Goal: Task Accomplishment & Management: Complete application form

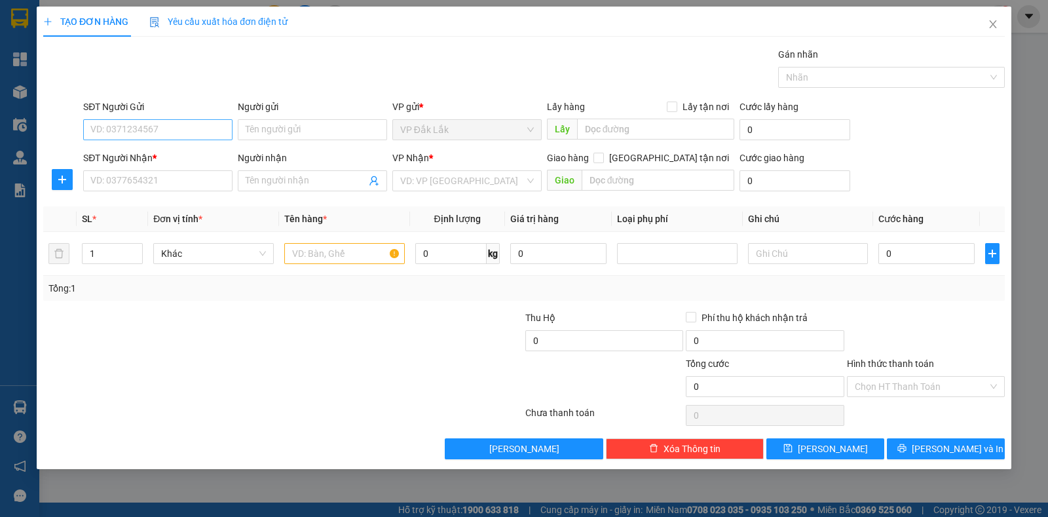
click at [201, 136] on input "SĐT Người Gửi" at bounding box center [157, 129] width 149 height 21
click at [305, 134] on input "Người gửi" at bounding box center [312, 129] width 149 height 21
type input "l"
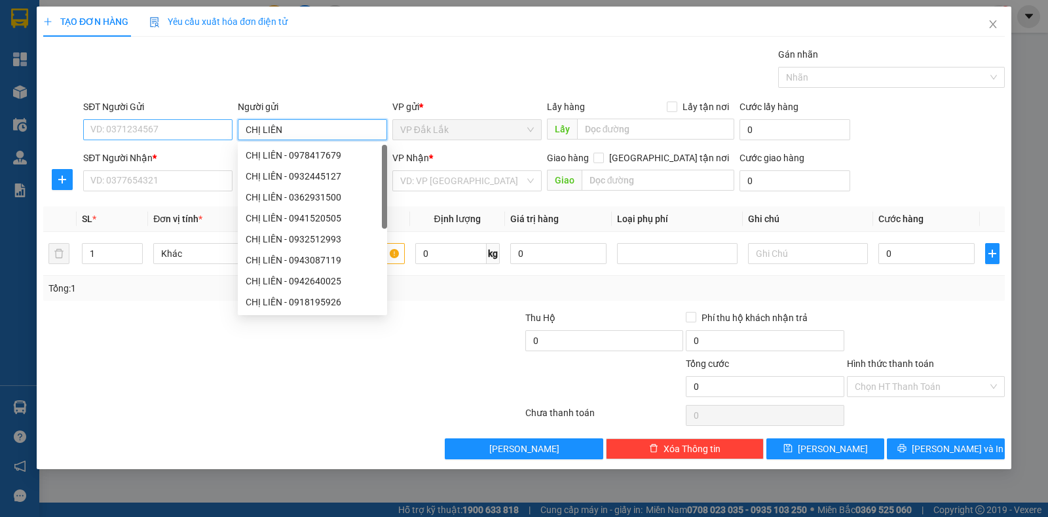
type input "CHỊ LIÊN"
click at [120, 119] on input "SĐT Người Gửi" at bounding box center [157, 129] width 149 height 21
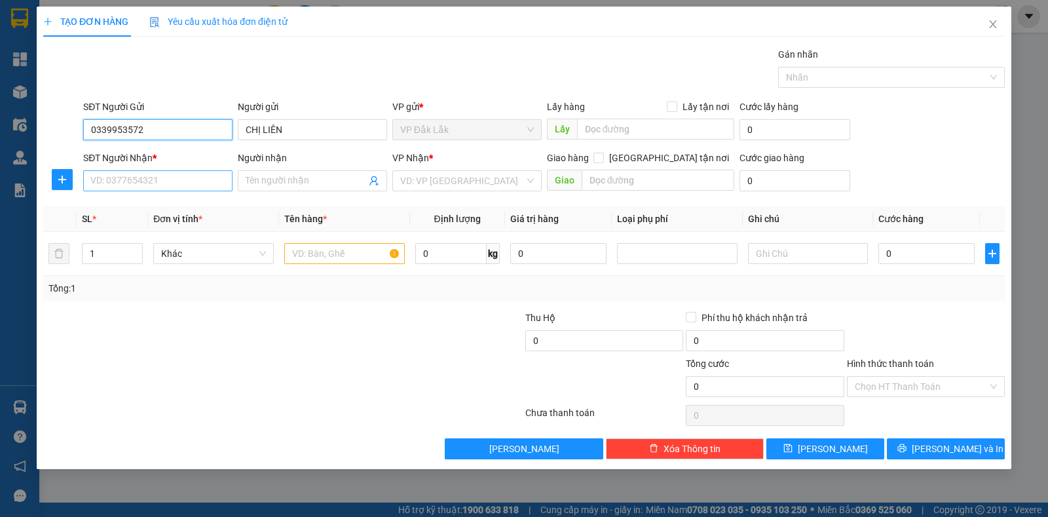
type input "0339953572"
click at [157, 173] on input "SĐT Người Nhận *" at bounding box center [157, 180] width 149 height 21
click at [294, 187] on input "Người nhận" at bounding box center [306, 181] width 121 height 14
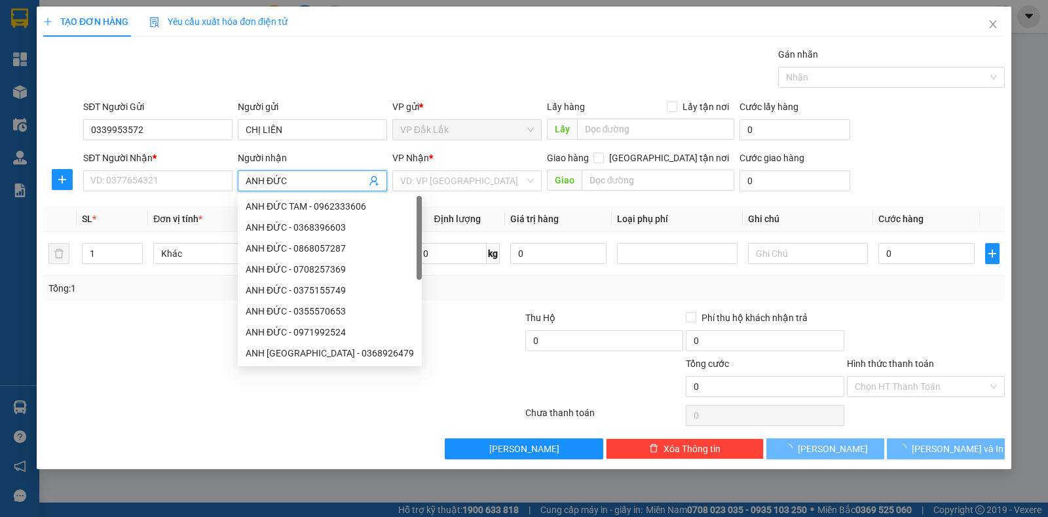
type input "ANH ĐỨC"
click at [215, 191] on div "SĐT Người Nhận * VD: 0377654321" at bounding box center [157, 174] width 149 height 46
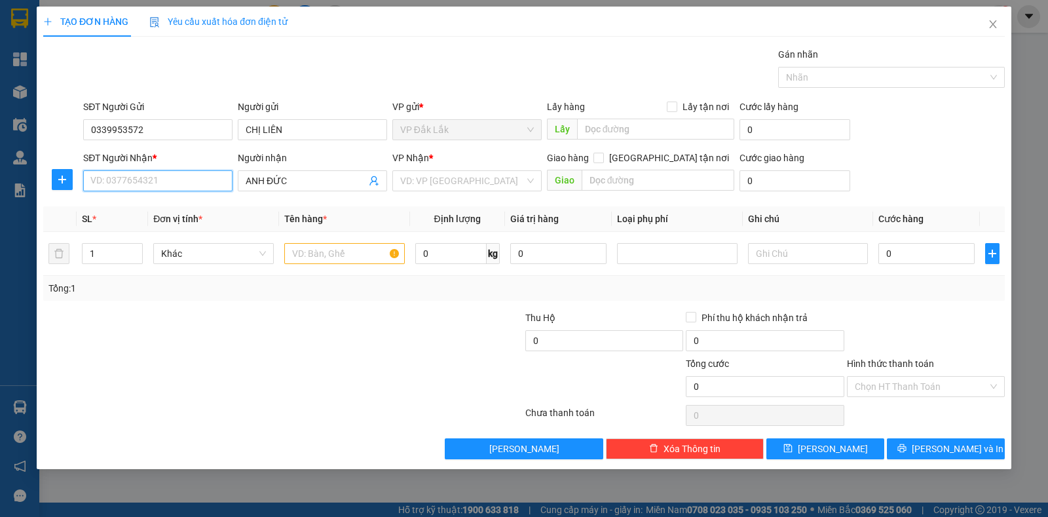
click at [214, 172] on input "SĐT Người Nhận *" at bounding box center [157, 180] width 149 height 21
type input "0938266254"
click at [415, 185] on input "search" at bounding box center [462, 181] width 124 height 20
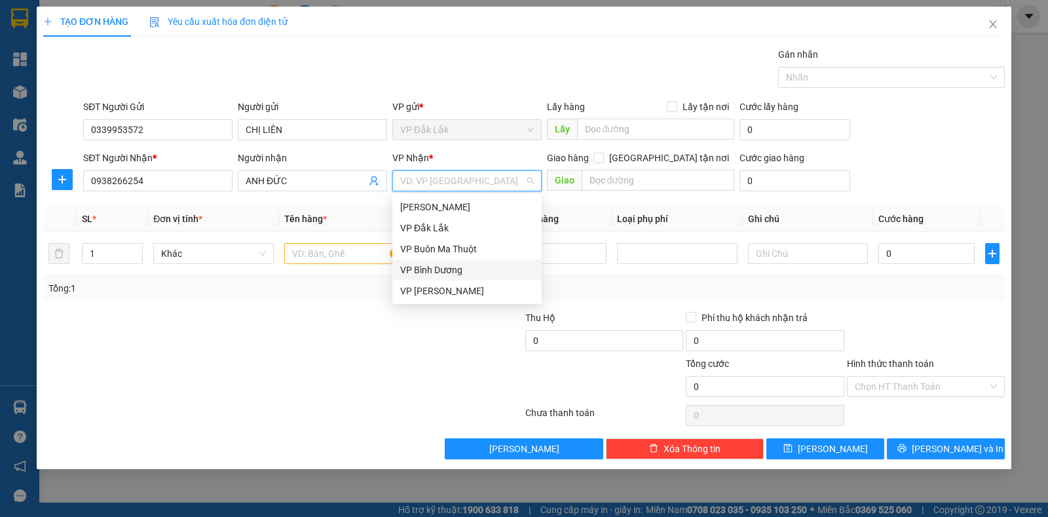
click at [483, 272] on div "VP Bình Dương" at bounding box center [467, 270] width 134 height 14
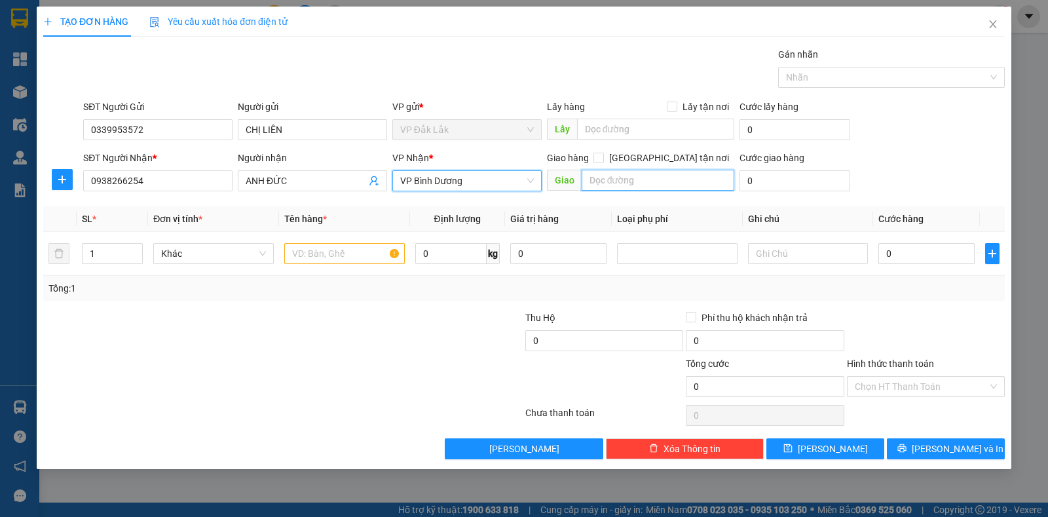
click at [611, 176] on input "text" at bounding box center [658, 180] width 153 height 21
click at [603, 155] on input "[GEOGRAPHIC_DATA] tận nơi" at bounding box center [598, 157] width 9 height 9
checkbox input "true"
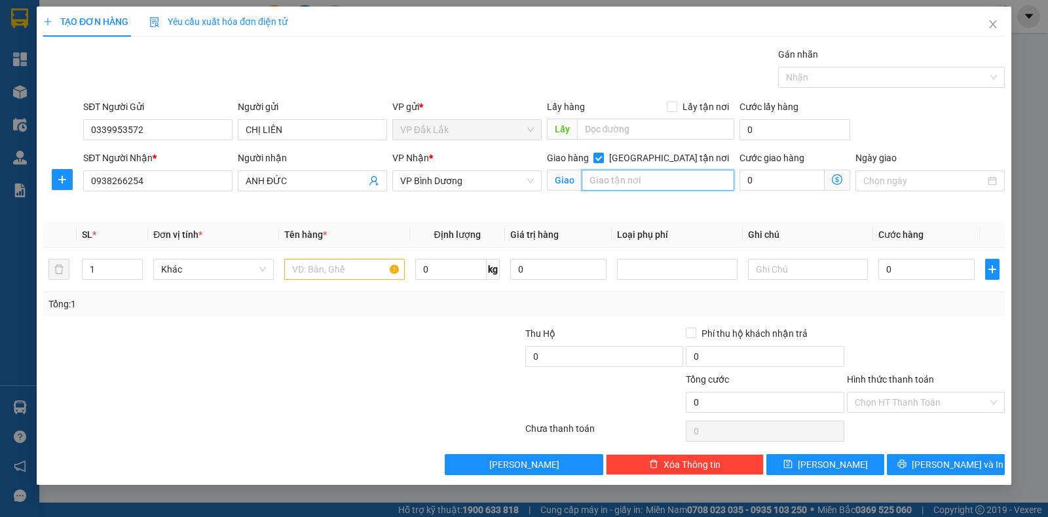
click at [663, 176] on input "text" at bounding box center [658, 180] width 153 height 21
type input "44/18/10 [PERSON_NAME], DĨ AN, HCM"
click at [344, 267] on input "text" at bounding box center [344, 269] width 121 height 21
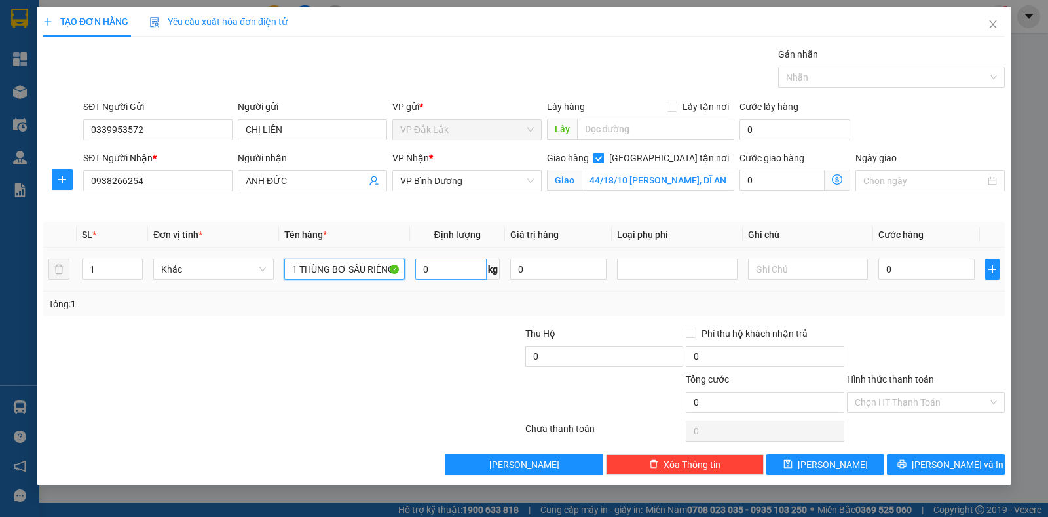
type input "1 THÙNG BƠ SẦU RIÊNG"
click at [445, 269] on input "0" at bounding box center [450, 269] width 71 height 21
type input "24"
click at [594, 269] on input "0" at bounding box center [558, 269] width 96 height 21
drag, startPoint x: 594, startPoint y: 269, endPoint x: 905, endPoint y: 265, distance: 311.2
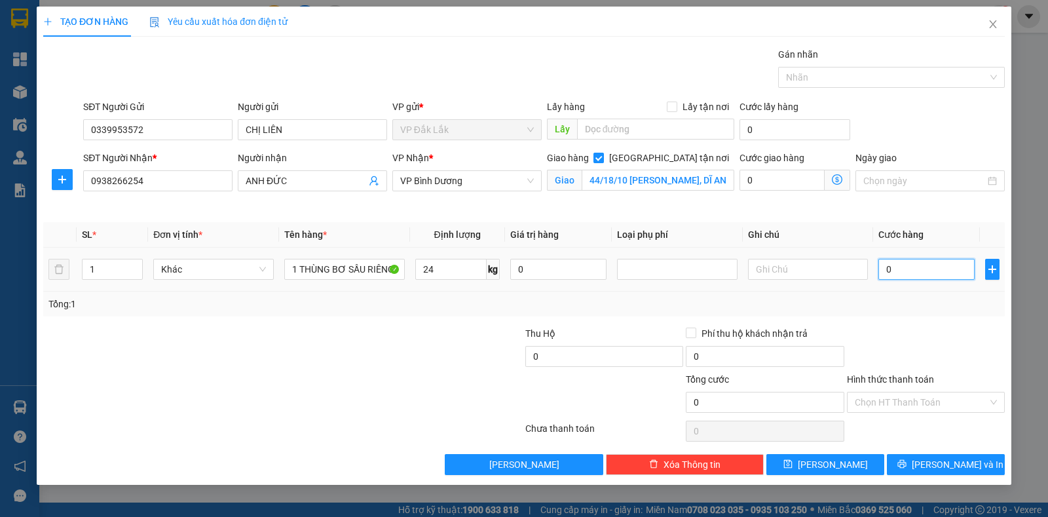
click at [905, 265] on input "0" at bounding box center [927, 269] width 96 height 21
type input "5"
type input "50"
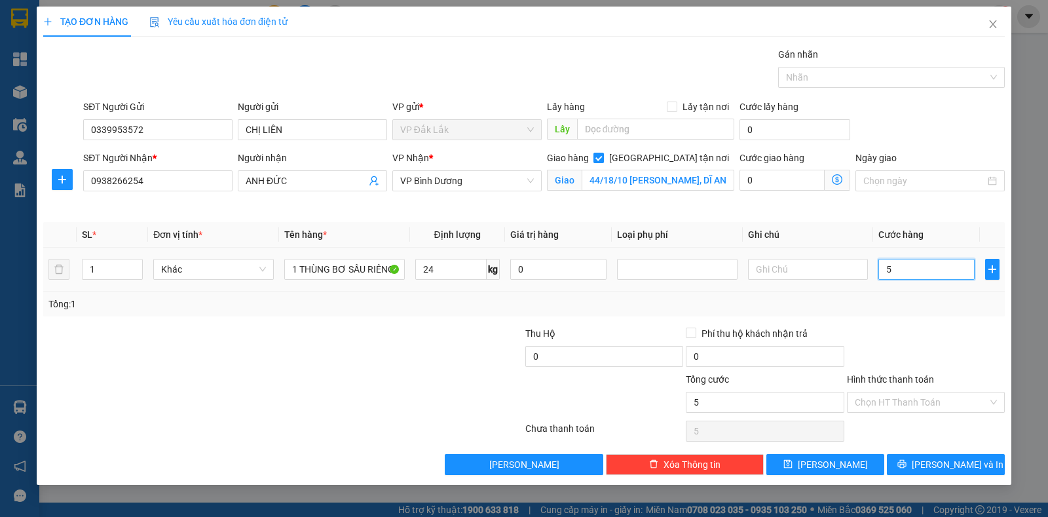
type input "50"
type input "500"
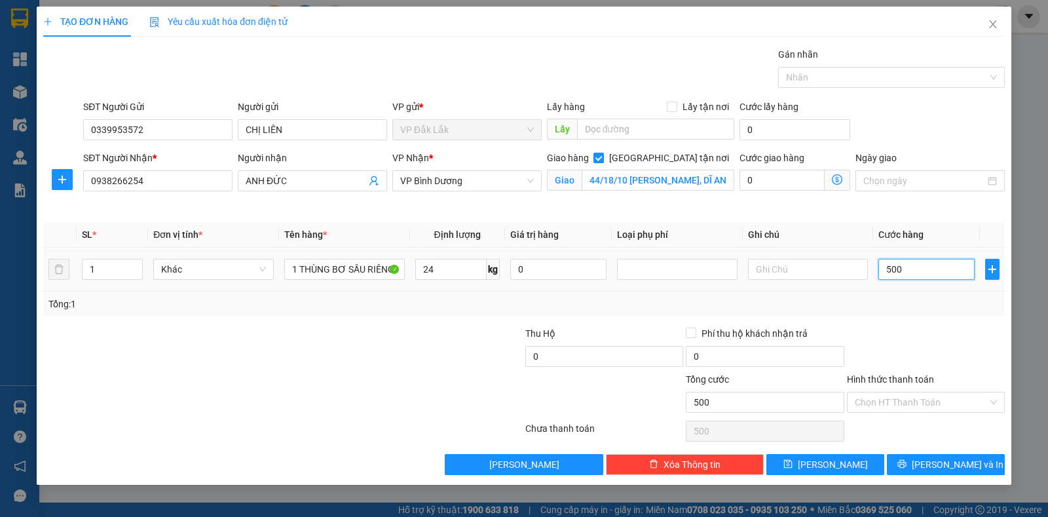
type input "5.000"
type input "50.000"
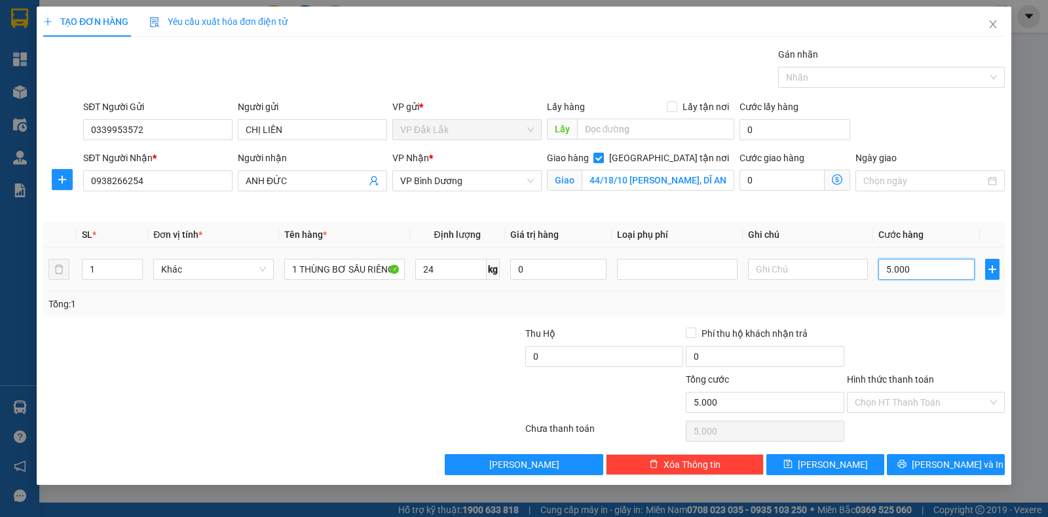
type input "50.000"
click at [783, 181] on input "0" at bounding box center [782, 180] width 85 height 21
type input "50.006"
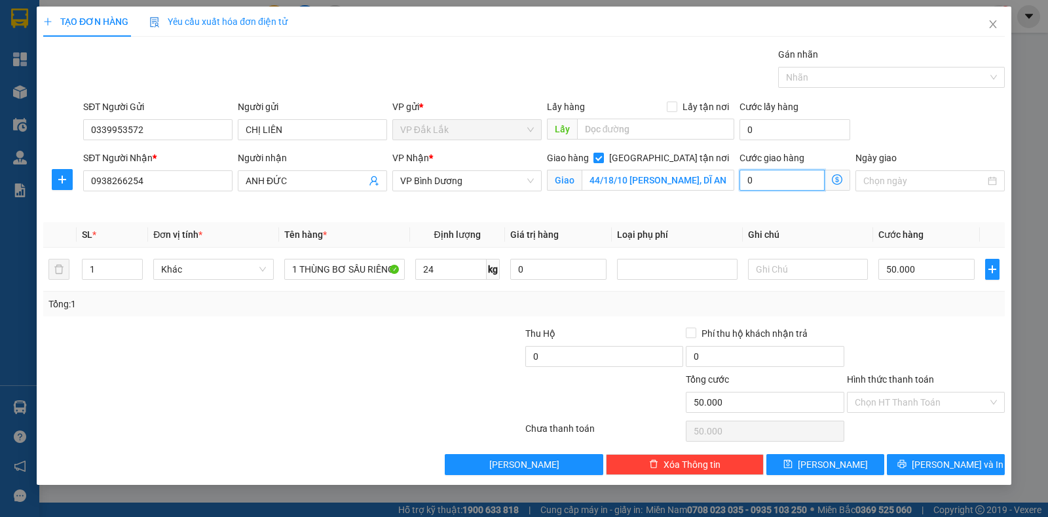
type input "6"
type input "50.060"
type input "60"
type input "50.600"
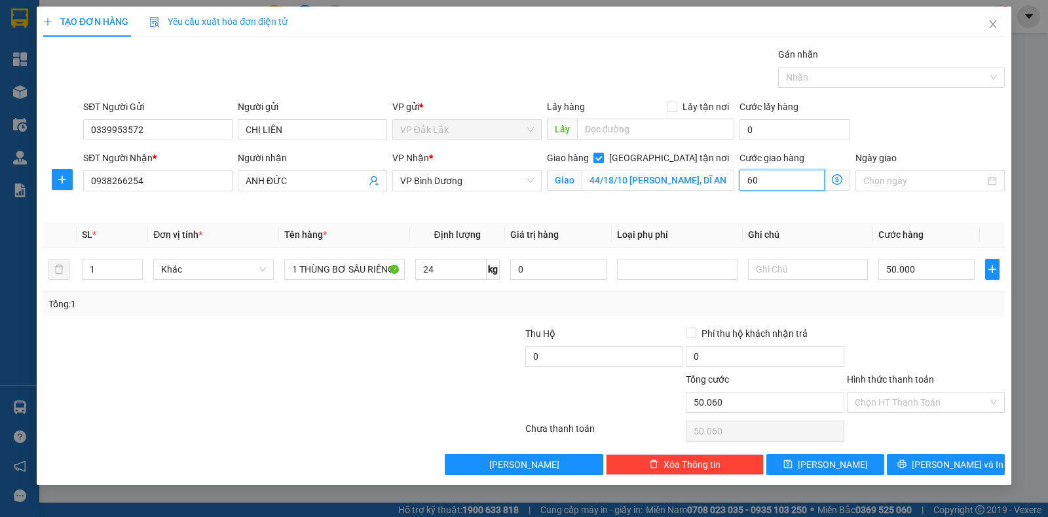
type input "50.600"
type input "600"
type input "56.000"
type input "6.000"
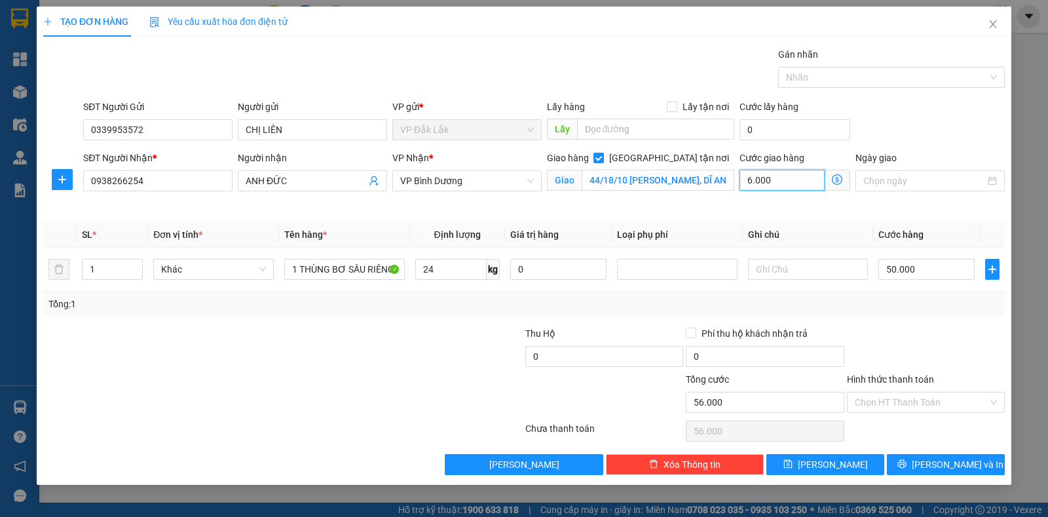
type input "110.000"
type input "60.000"
click at [895, 389] on div "Hình thức thanh toán" at bounding box center [926, 382] width 158 height 20
click at [901, 402] on input "Hình thức thanh toán" at bounding box center [921, 402] width 133 height 20
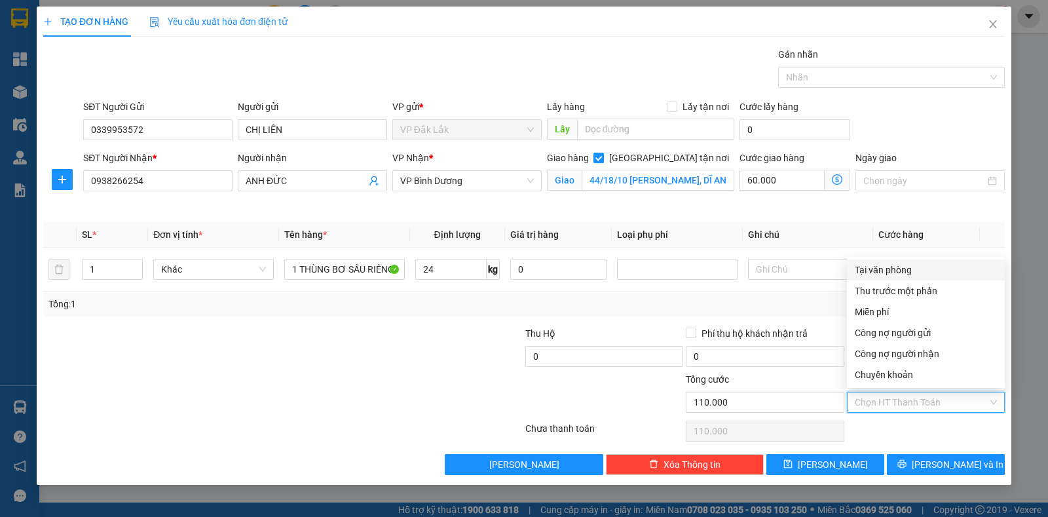
click at [888, 273] on div "Tại văn phòng" at bounding box center [926, 270] width 142 height 14
type input "0"
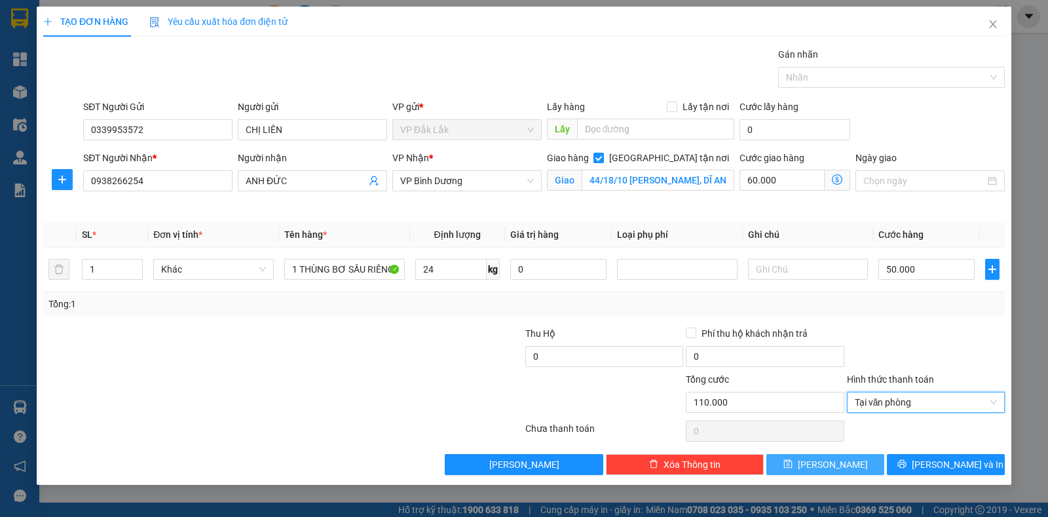
click at [844, 463] on button "[PERSON_NAME]" at bounding box center [826, 464] width 118 height 21
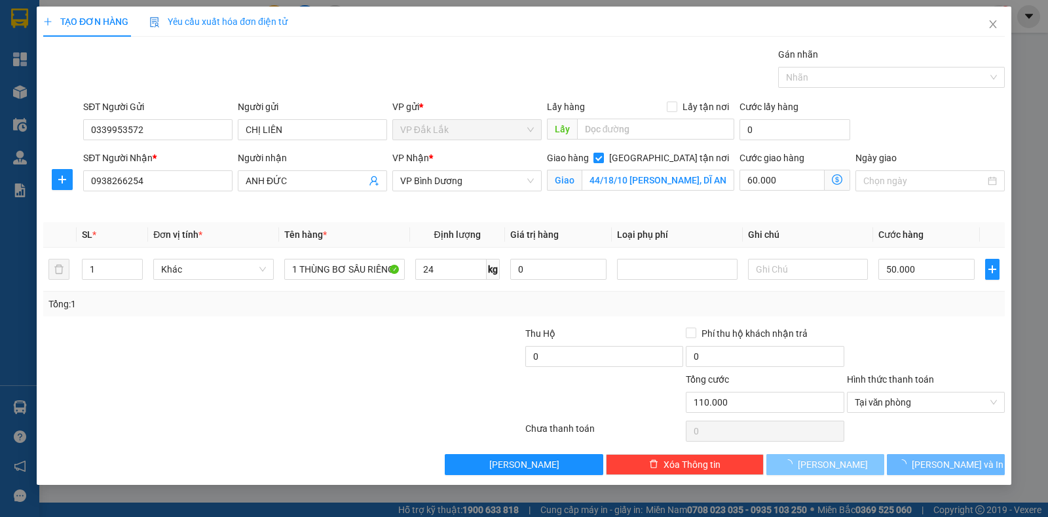
checkbox input "false"
type input "0"
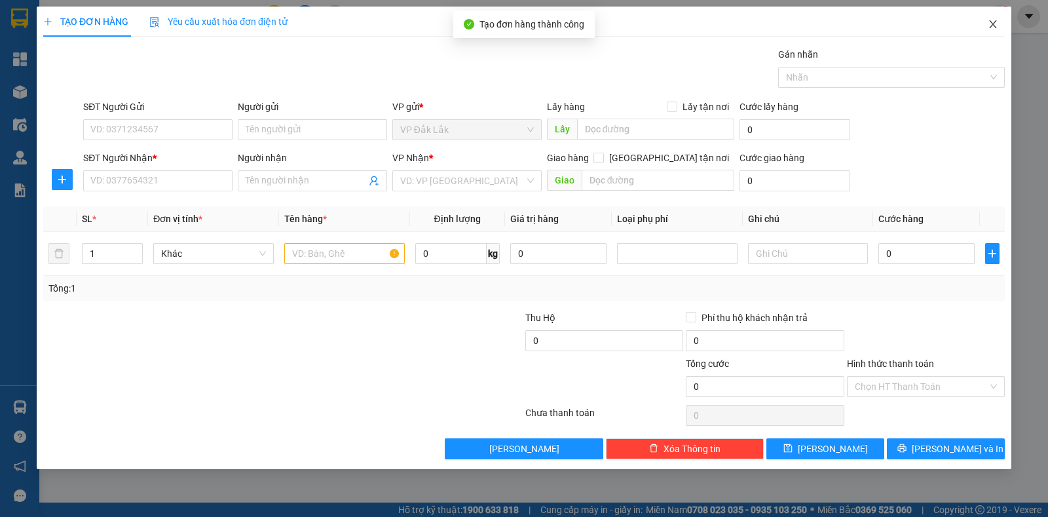
click at [995, 28] on icon "close" at bounding box center [992, 24] width 7 height 8
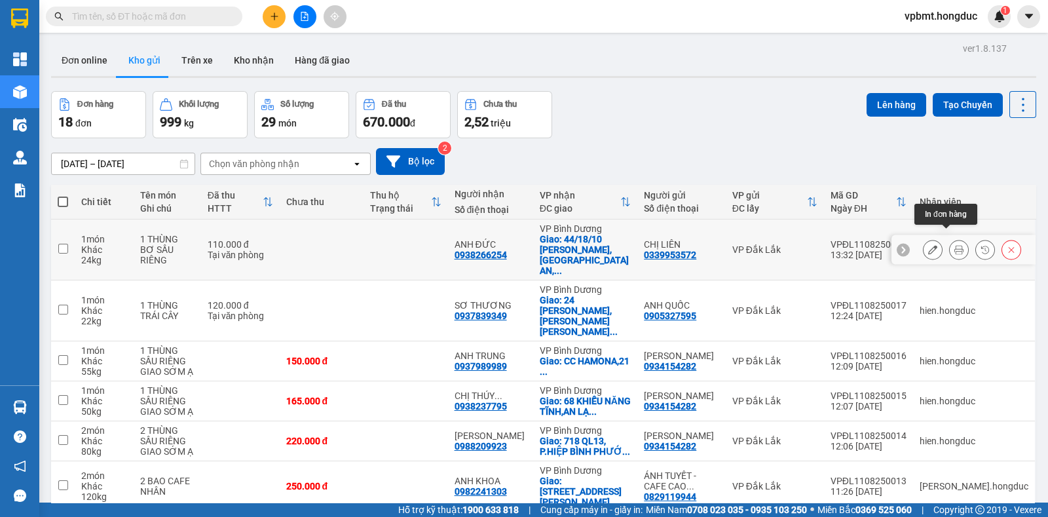
click at [955, 245] on icon at bounding box center [959, 249] width 9 height 9
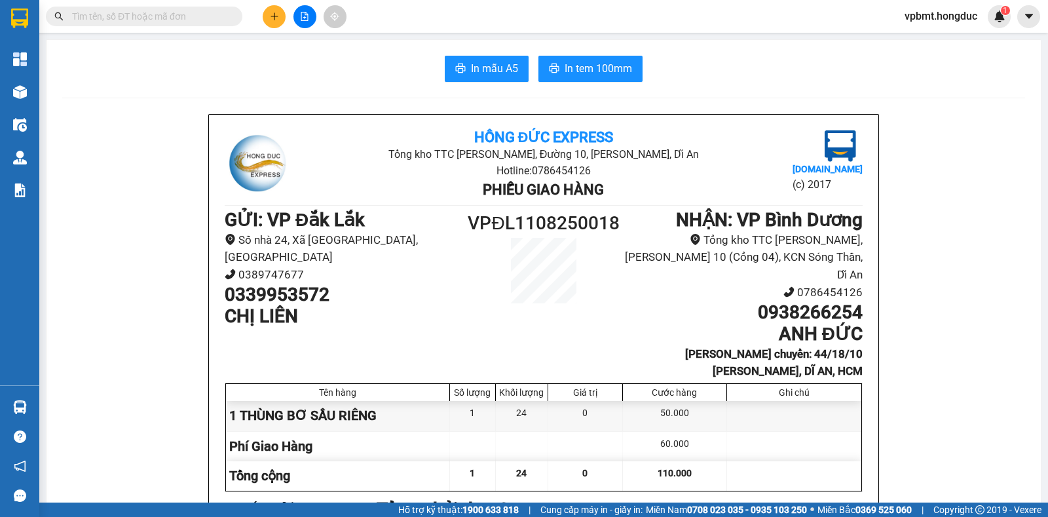
click at [479, 59] on button "In mẫu A5" at bounding box center [487, 69] width 84 height 26
click at [573, 74] on span "In tem 100mm" at bounding box center [598, 68] width 67 height 16
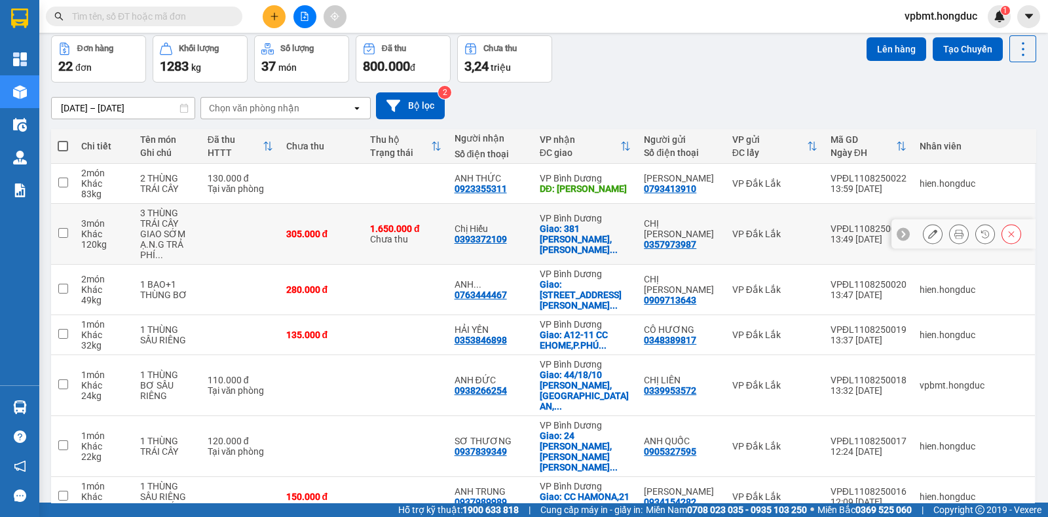
scroll to position [81, 0]
